Goal: Task Accomplishment & Management: Manage account settings

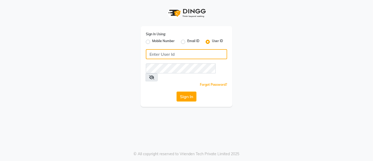
click at [186, 53] on input "Username" at bounding box center [186, 54] width 81 height 10
click at [147, 64] on div "Sign In Using: Mobile Number Email ID User ID [EMAIL_ADDRESS][DOMAIN_NAME] Reme…" at bounding box center [187, 66] width 92 height 81
type input "[EMAIL_ADDRESS][DOMAIN_NAME]"
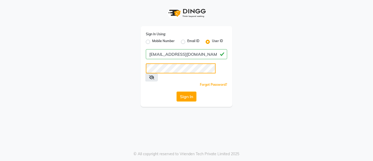
click at [177, 91] on button "Sign In" at bounding box center [187, 96] width 20 height 10
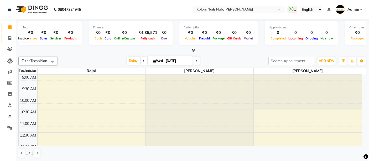
click at [10, 41] on span at bounding box center [9, 38] width 9 height 6
select select "service"
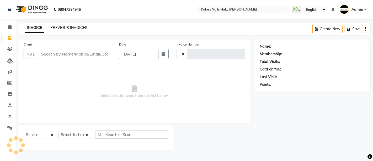
click at [81, 28] on link "PREVIOUS INVOICES" at bounding box center [68, 27] width 37 height 5
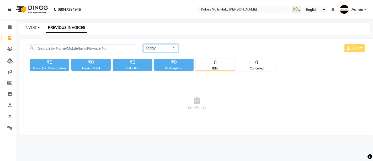
click at [151, 46] on select "[DATE] [DATE] Custom Range" at bounding box center [160, 48] width 35 height 8
select select "[DATE]"
click at [143, 44] on select "[DATE] [DATE] Custom Range" at bounding box center [160, 48] width 35 height 8
